Goal: Navigation & Orientation: Find specific page/section

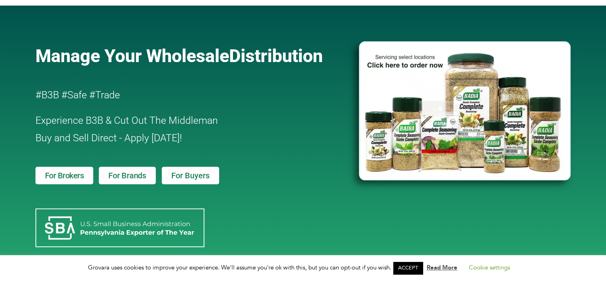
scroll to position [80, 0]
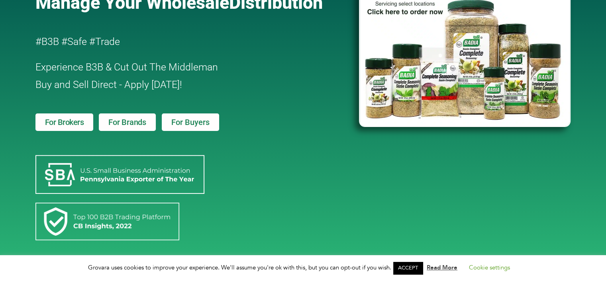
click at [414, 269] on link "ACCEPT" at bounding box center [407, 268] width 29 height 12
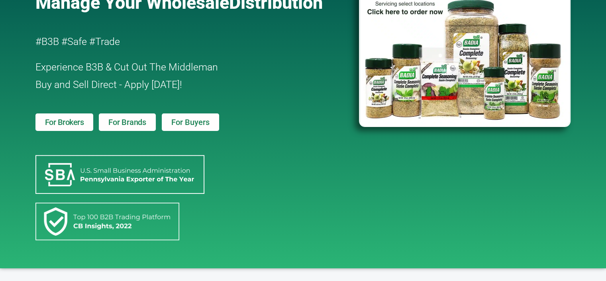
click at [60, 122] on span "For Brokers" at bounding box center [64, 122] width 39 height 8
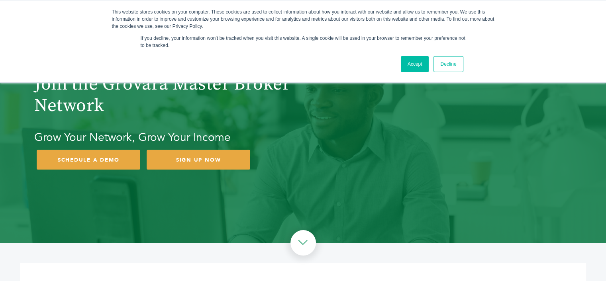
click at [410, 66] on link "Accept" at bounding box center [415, 64] width 28 height 16
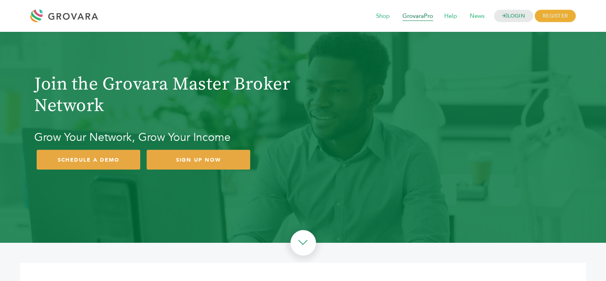
click at [420, 16] on span "GrovaraPro" at bounding box center [418, 16] width 42 height 15
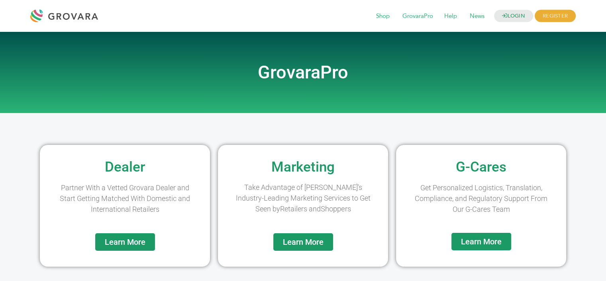
click at [119, 242] on span "Learn More" at bounding box center [125, 242] width 41 height 8
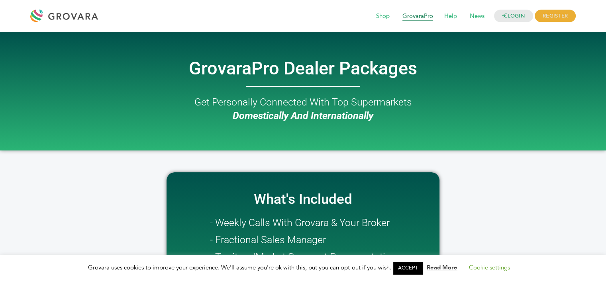
click at [409, 17] on span "GrovaraPro" at bounding box center [418, 16] width 42 height 15
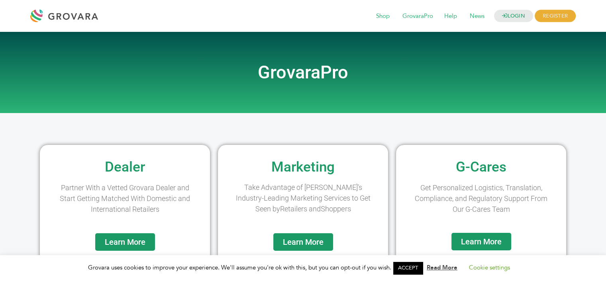
click at [70, 17] on div at bounding box center [66, 15] width 72 height 19
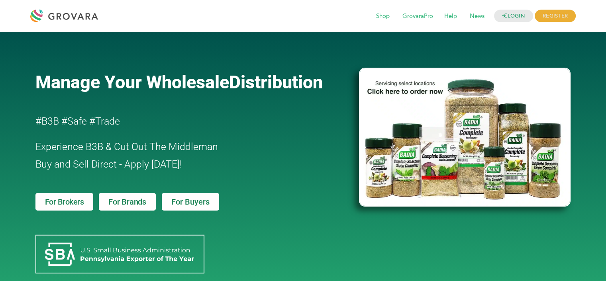
click at [198, 200] on span "For Buyers" at bounding box center [190, 202] width 38 height 8
click at [75, 205] on span "For Brokers" at bounding box center [64, 202] width 39 height 8
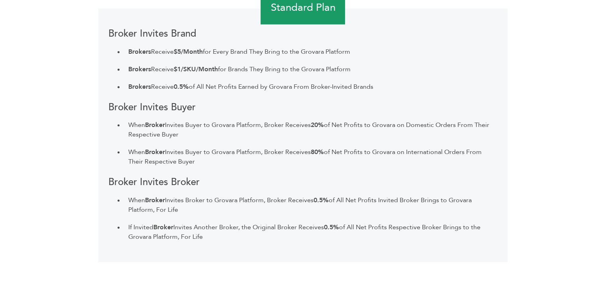
scroll to position [1371, 0]
